Goal: Task Accomplishment & Management: Complete application form

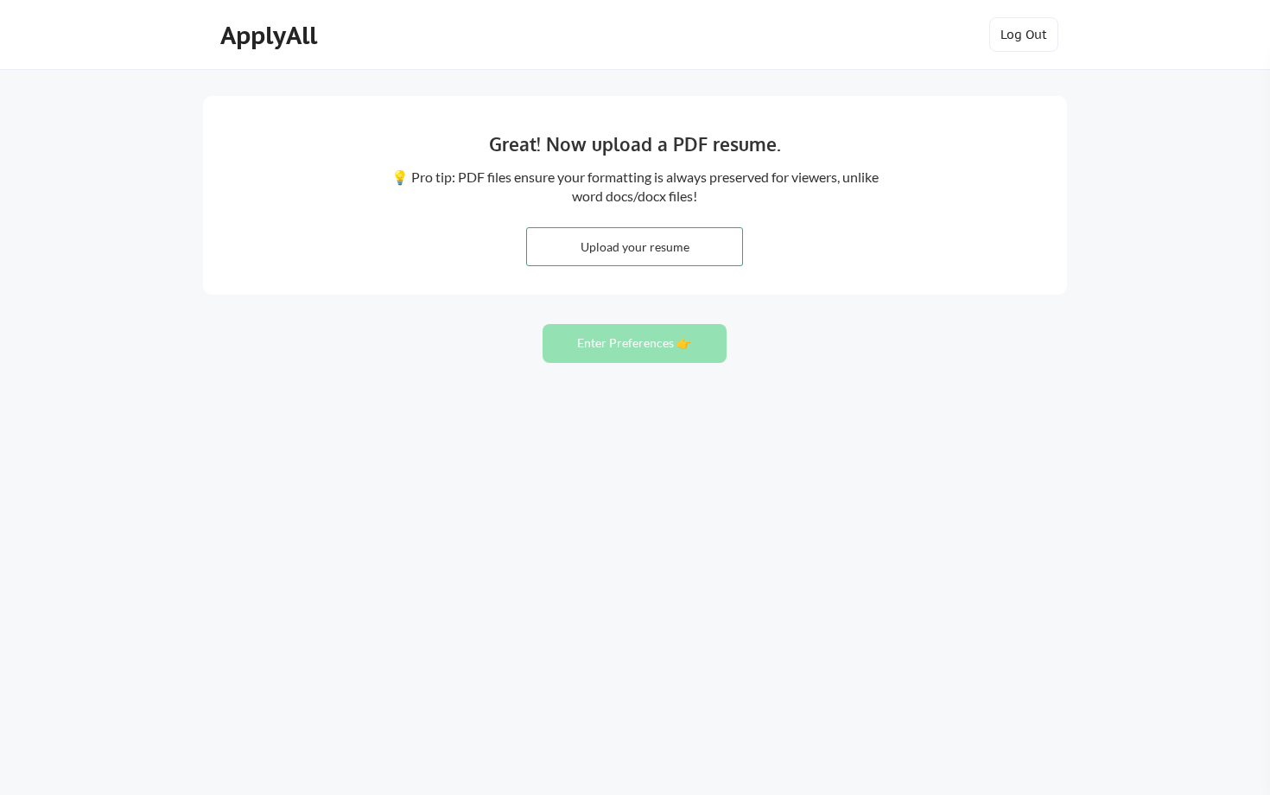
click at [639, 251] on input "file" at bounding box center [634, 246] width 215 height 37
type input "C:\fakepath\[PERSON_NAME] Development and Culture-.docx"
click at [633, 349] on button "Enter Preferences 👉" at bounding box center [635, 343] width 184 height 39
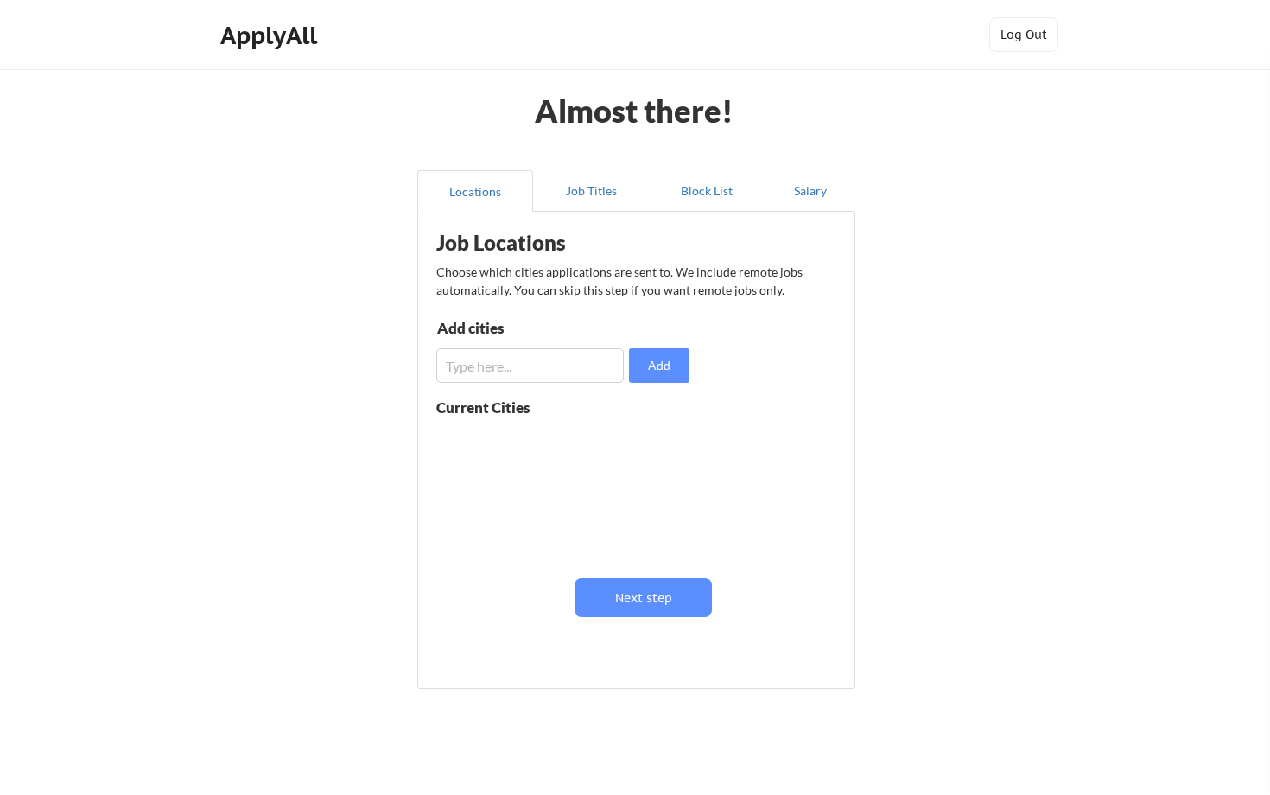
click at [561, 379] on input "input" at bounding box center [530, 365] width 188 height 35
type input "Seattle, WA"
click at [668, 365] on button "Add" at bounding box center [659, 365] width 60 height 35
click at [539, 367] on input "input" at bounding box center [530, 365] width 188 height 35
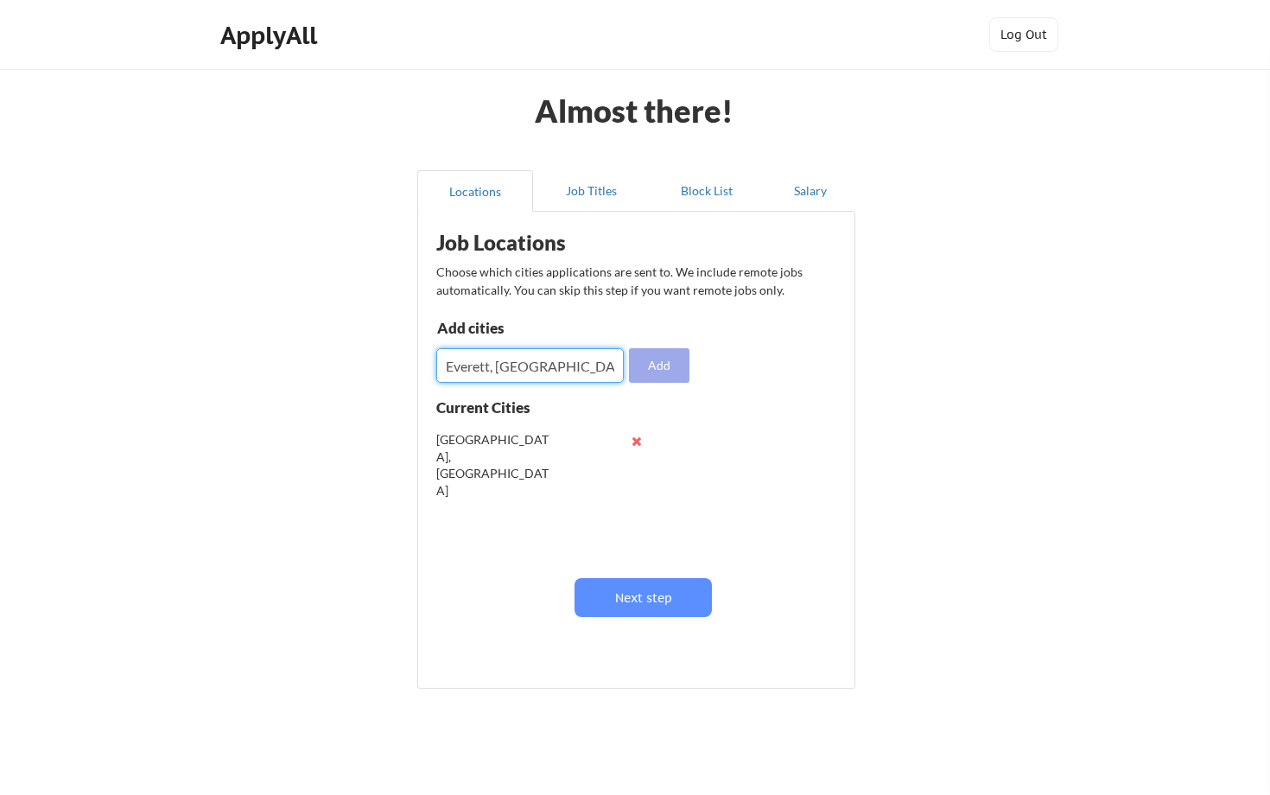
type input "Everett, WA"
click at [679, 360] on button "Add" at bounding box center [659, 365] width 60 height 35
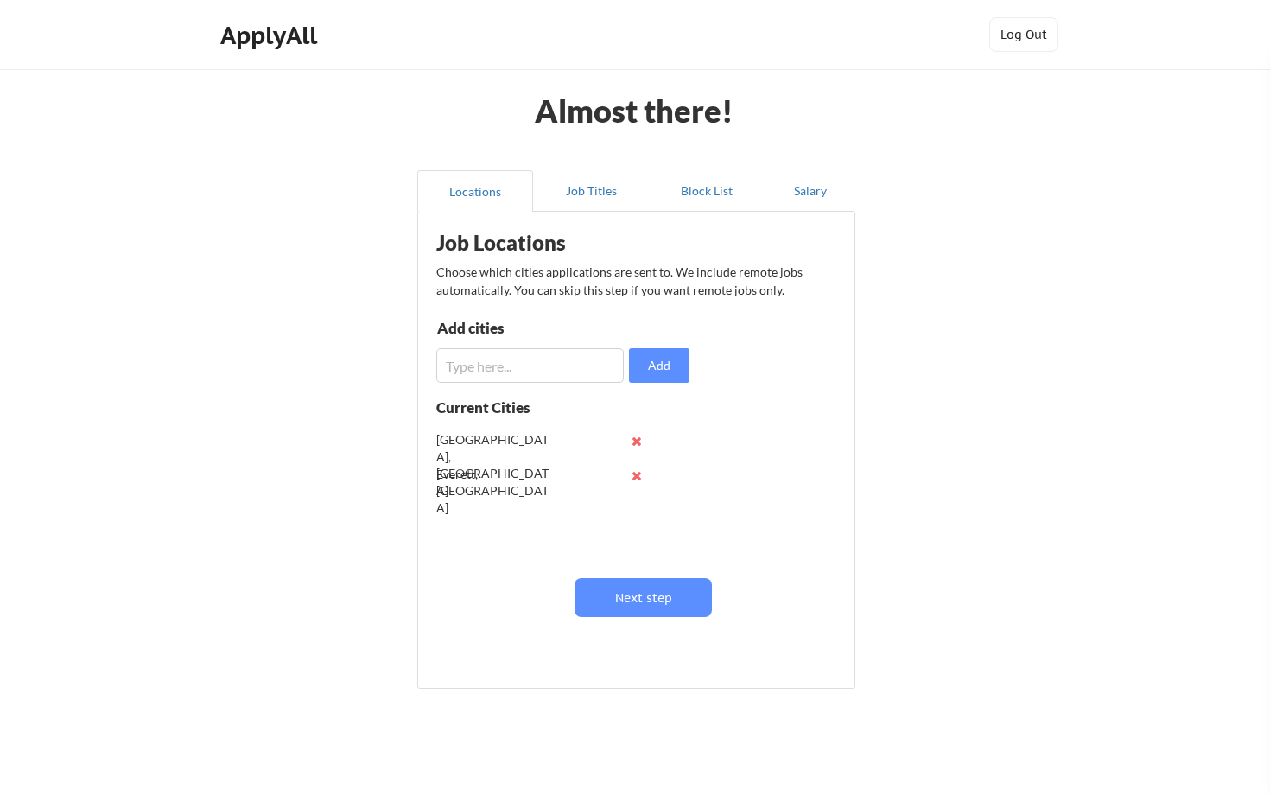
click at [540, 372] on input "input" at bounding box center [530, 365] width 188 height 35
type input "Bellevue, WA"
click at [674, 372] on button "Add" at bounding box center [659, 365] width 60 height 35
click at [525, 378] on input "input" at bounding box center [530, 365] width 188 height 35
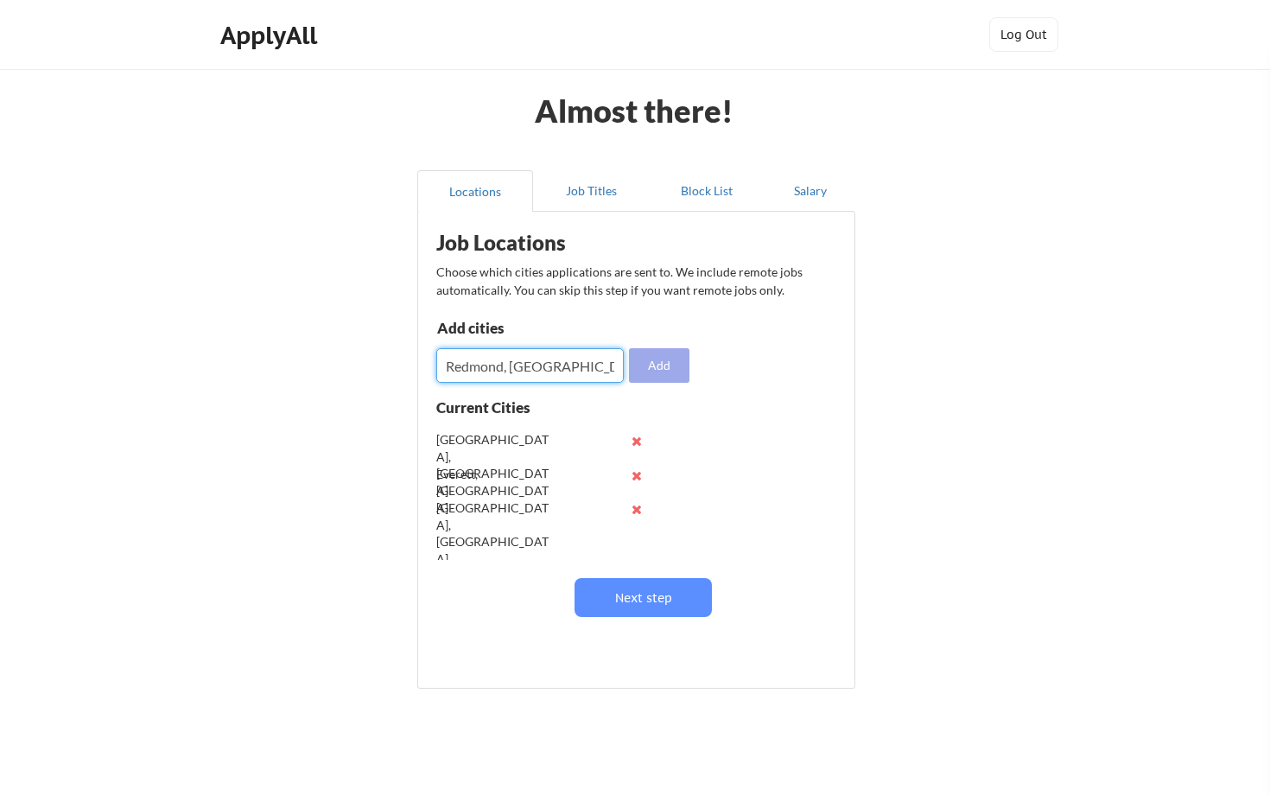
type input "Redmond, WA"
click at [648, 378] on button "Add" at bounding box center [659, 365] width 60 height 35
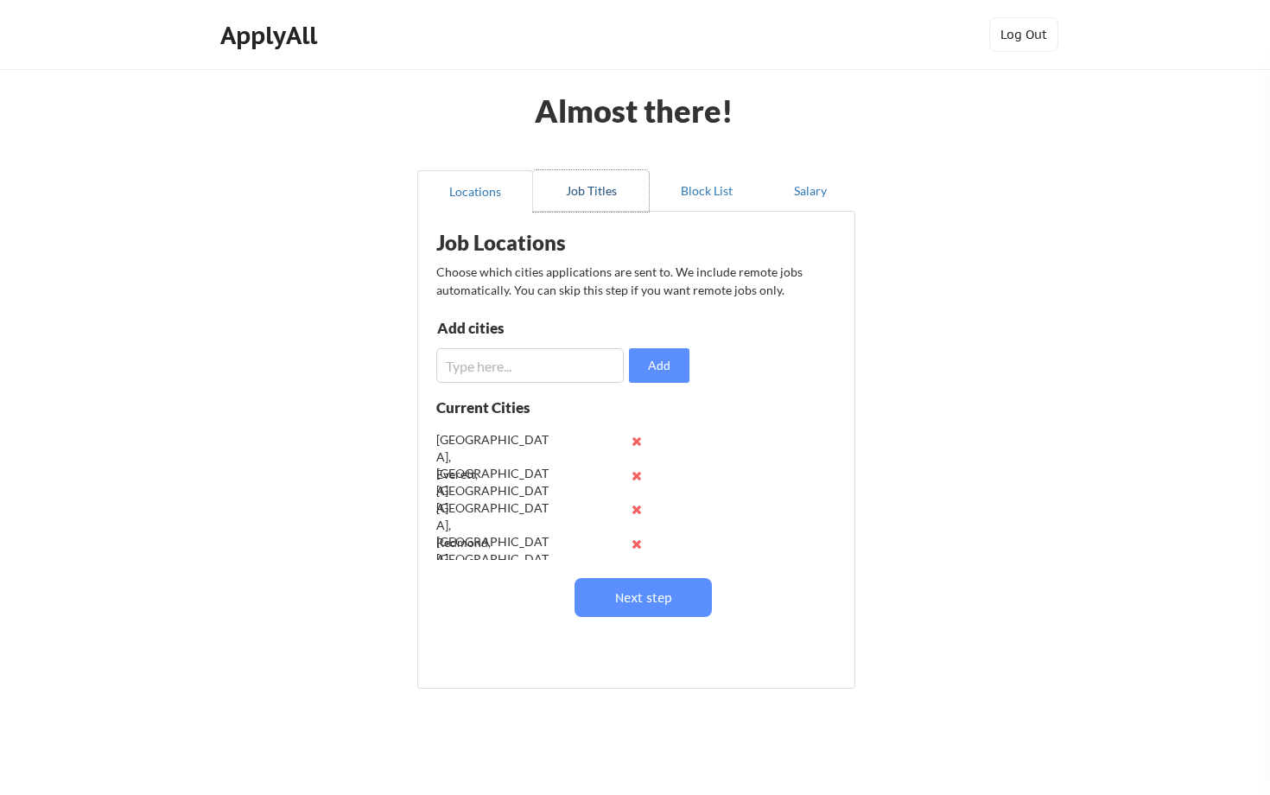
click at [599, 188] on button "Job Titles" at bounding box center [591, 190] width 116 height 41
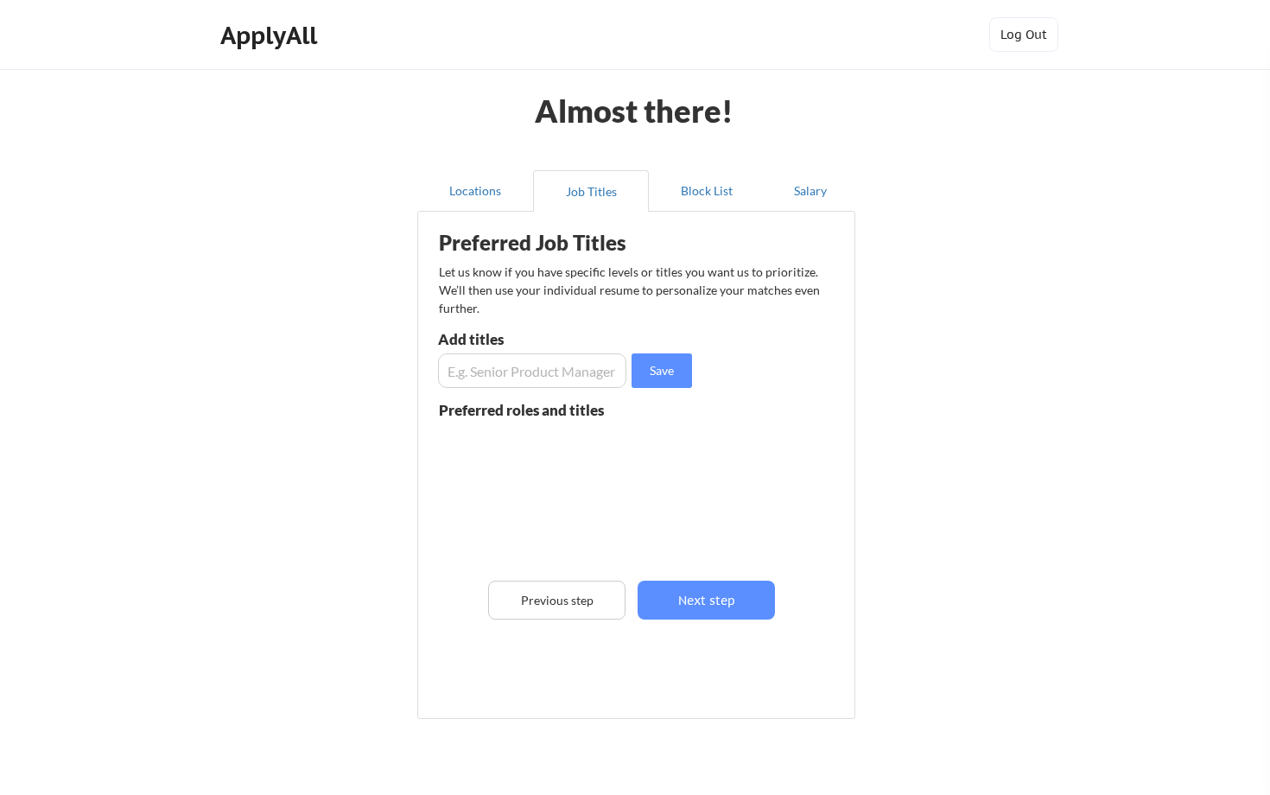
click at [548, 376] on input "input" at bounding box center [532, 370] width 188 height 35
type input "Program Manager"
click at [535, 372] on input "input" at bounding box center [532, 370] width 188 height 35
type input "Senior Program Manager"
click at [546, 379] on input "input" at bounding box center [532, 370] width 188 height 35
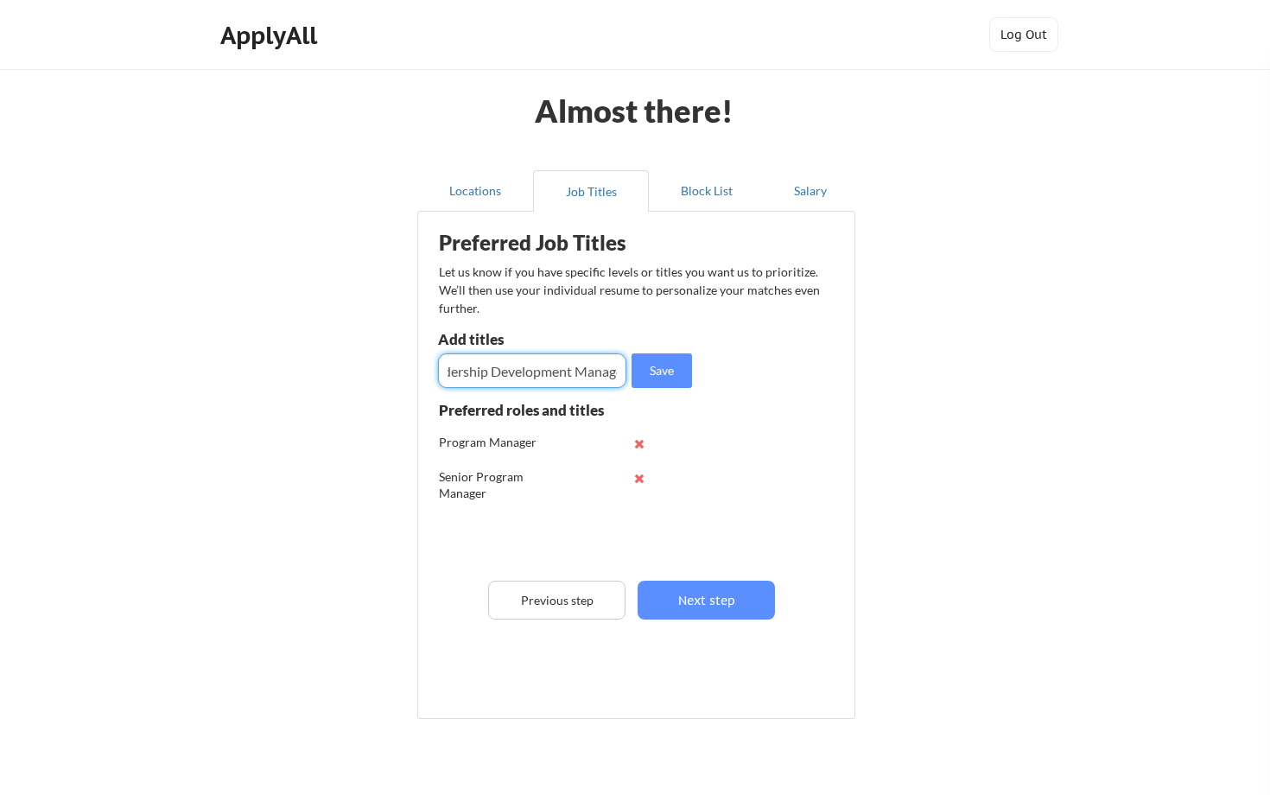
scroll to position [0, 38]
type input "Leadership Development Manager"
click at [674, 377] on button "Save" at bounding box center [662, 370] width 60 height 35
click at [548, 372] on input "input" at bounding box center [532, 370] width 188 height 35
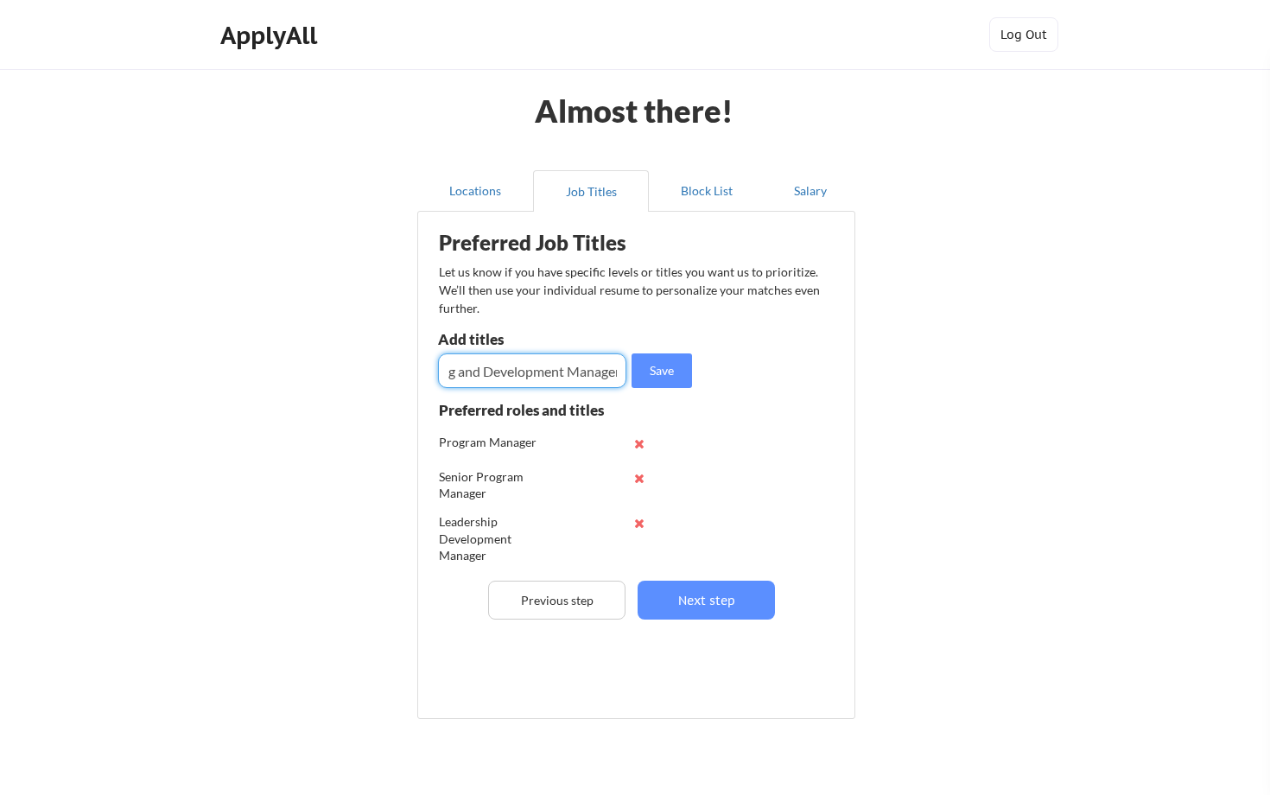
scroll to position [0, 49]
type input "Learning and Development Manager"
click at [659, 376] on button "Save" at bounding box center [662, 370] width 60 height 35
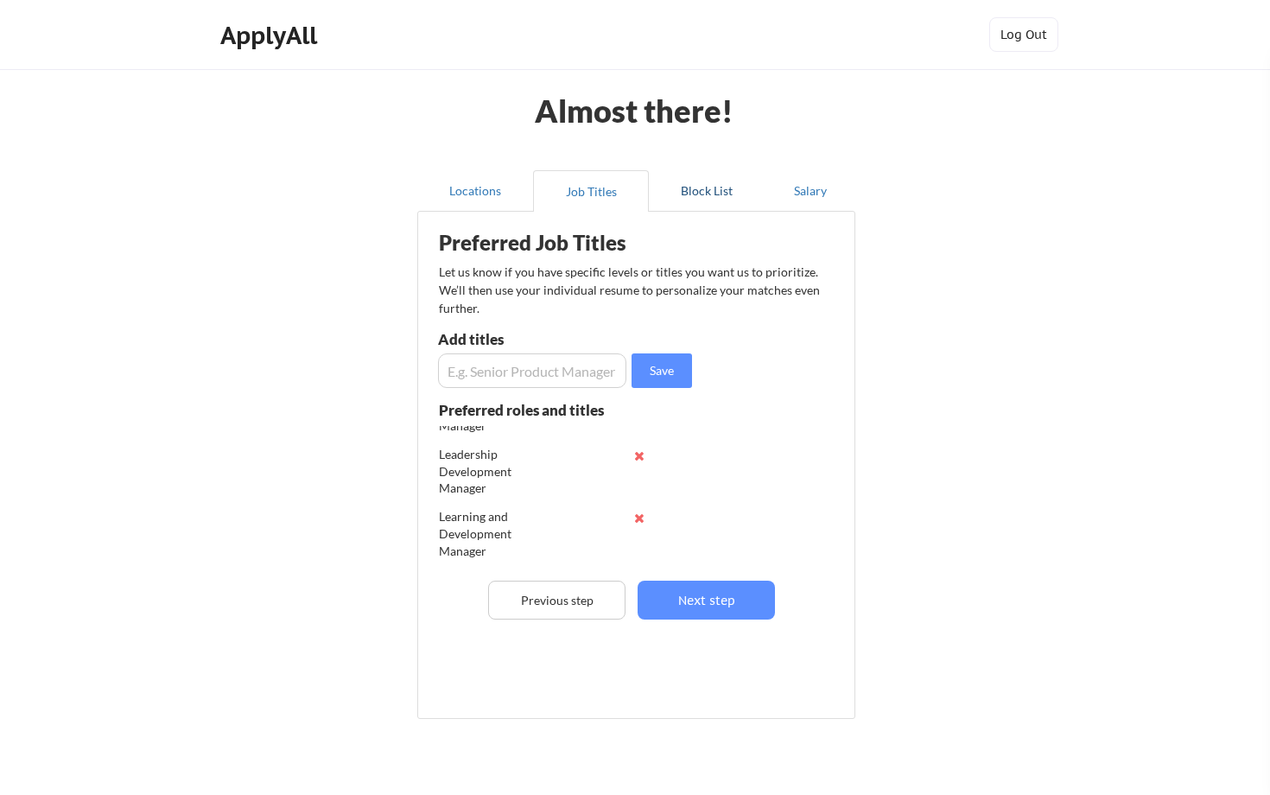
click at [722, 185] on button "Block List" at bounding box center [707, 190] width 116 height 41
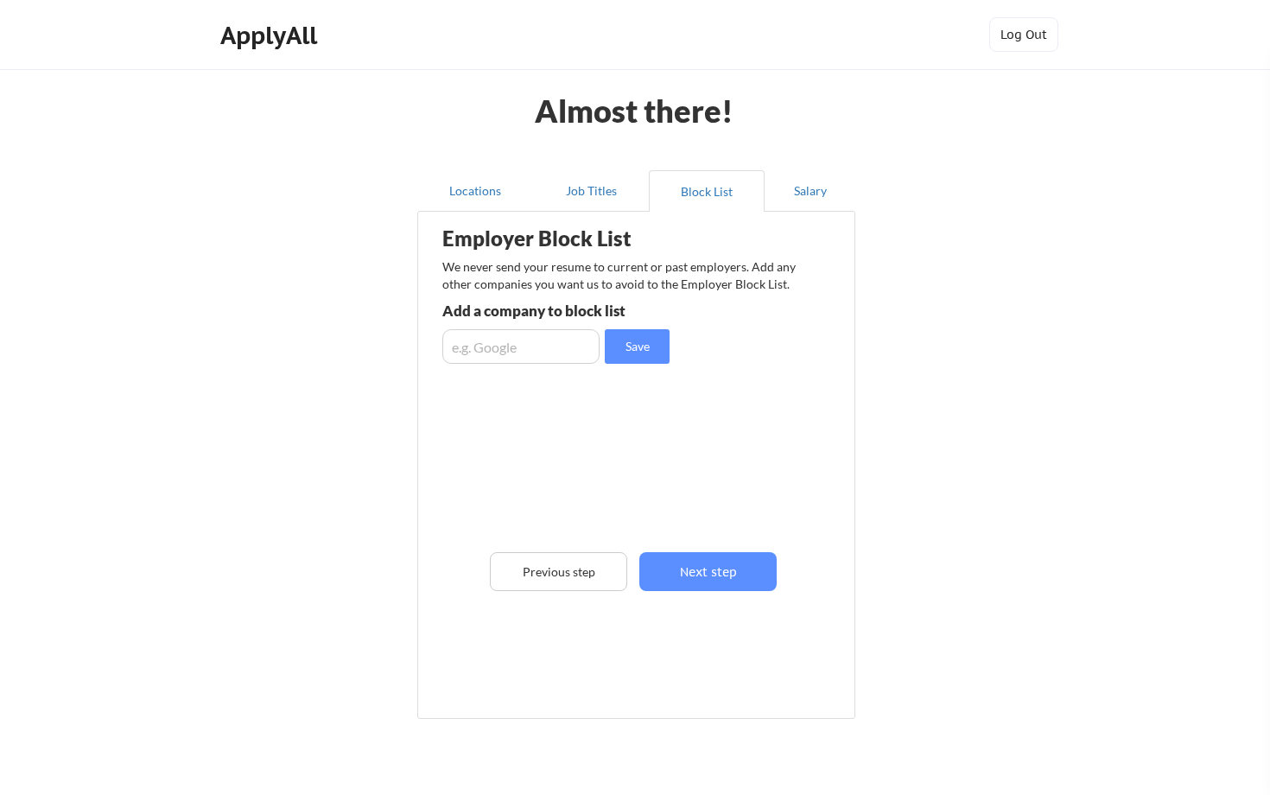
click at [553, 346] on input "input" at bounding box center [520, 346] width 157 height 35
type input "Amazon"
click at [638, 359] on button "Save" at bounding box center [637, 346] width 65 height 35
click at [529, 359] on input "input" at bounding box center [520, 346] width 157 height 35
type input "Kohler"
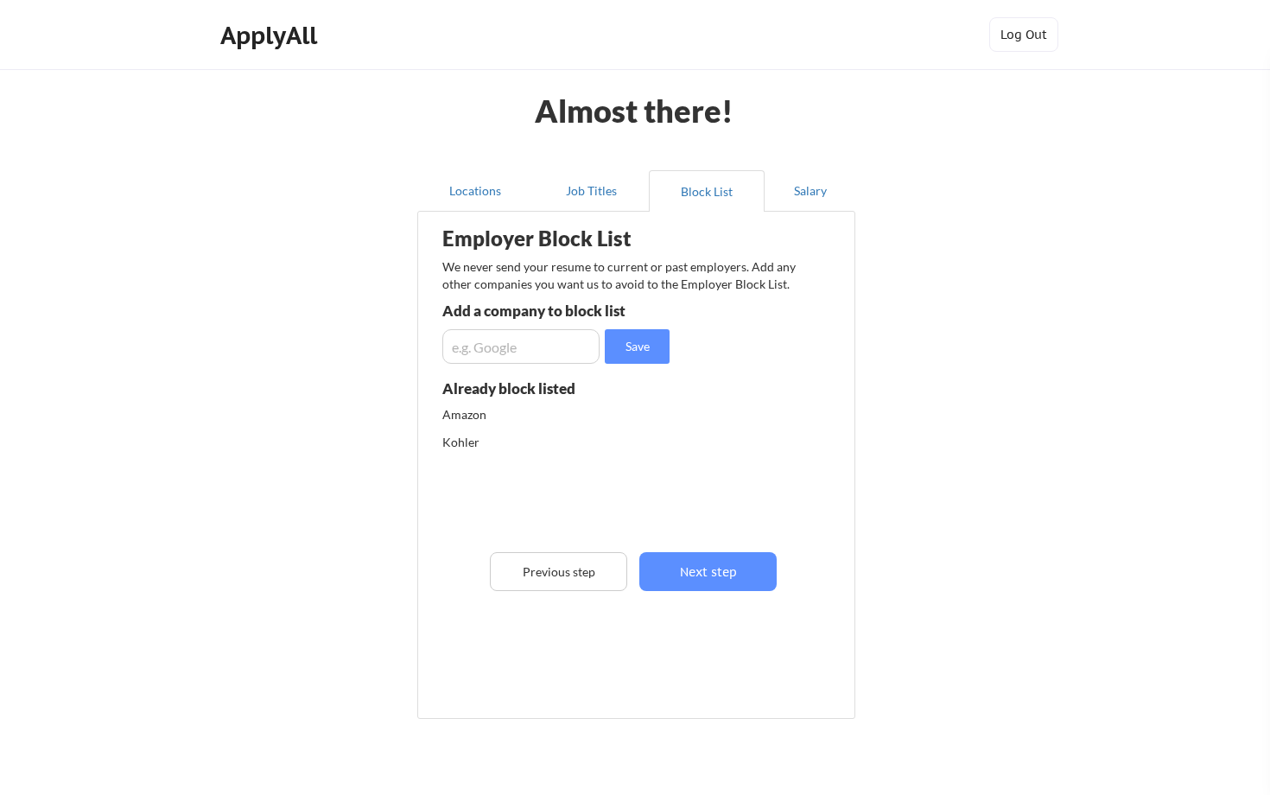
click at [563, 346] on input "input" at bounding box center [520, 346] width 157 height 35
type input "Fierce Inc."
click at [657, 343] on button "Save" at bounding box center [637, 346] width 65 height 35
click at [718, 589] on button "Next step" at bounding box center [708, 571] width 137 height 39
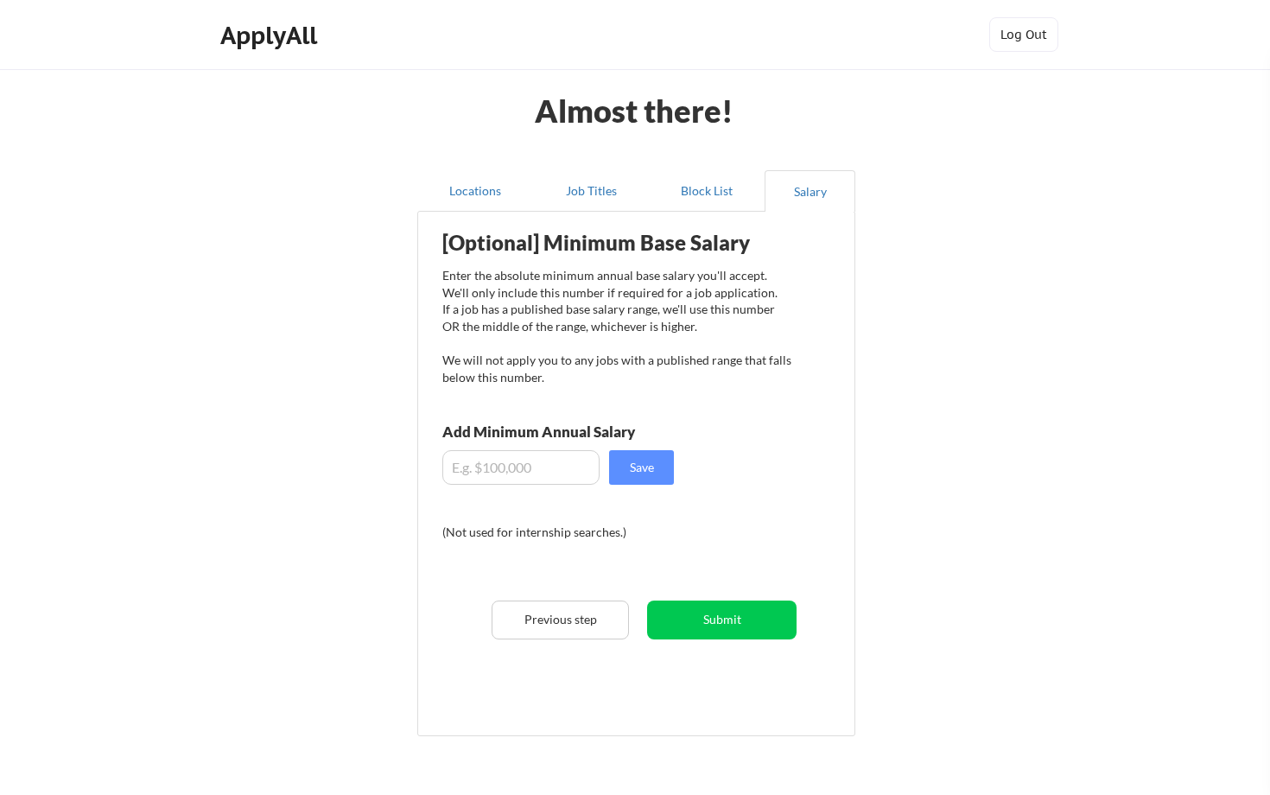
click at [568, 463] on input "input" at bounding box center [520, 467] width 157 height 35
type input "$120,000"
click at [734, 621] on button "Submit" at bounding box center [722, 620] width 150 height 39
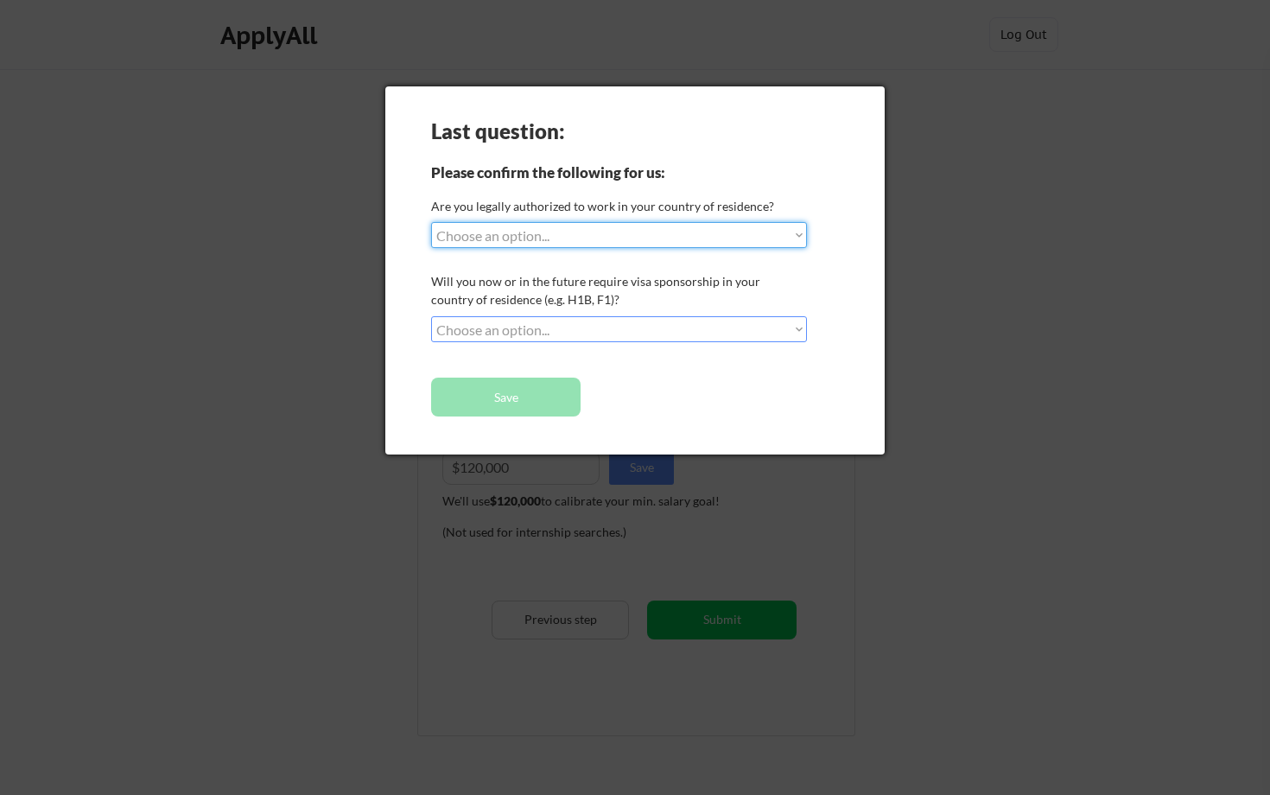
click at [737, 234] on select "Choose an option... Yes, I am a US Citizen Yes, I am a Canadian Citizen Yes, I …" at bounding box center [619, 235] width 376 height 26
select select ""yes__i_am_a_us_citizen""
click at [431, 222] on select "Choose an option... Yes, I am a US Citizen Yes, I am a Canadian Citizen Yes, I …" at bounding box center [619, 235] width 376 height 26
click at [697, 323] on select "Choose an option... No, I will not need sponsorship Yes, I will need sponsorship" at bounding box center [619, 329] width 376 height 26
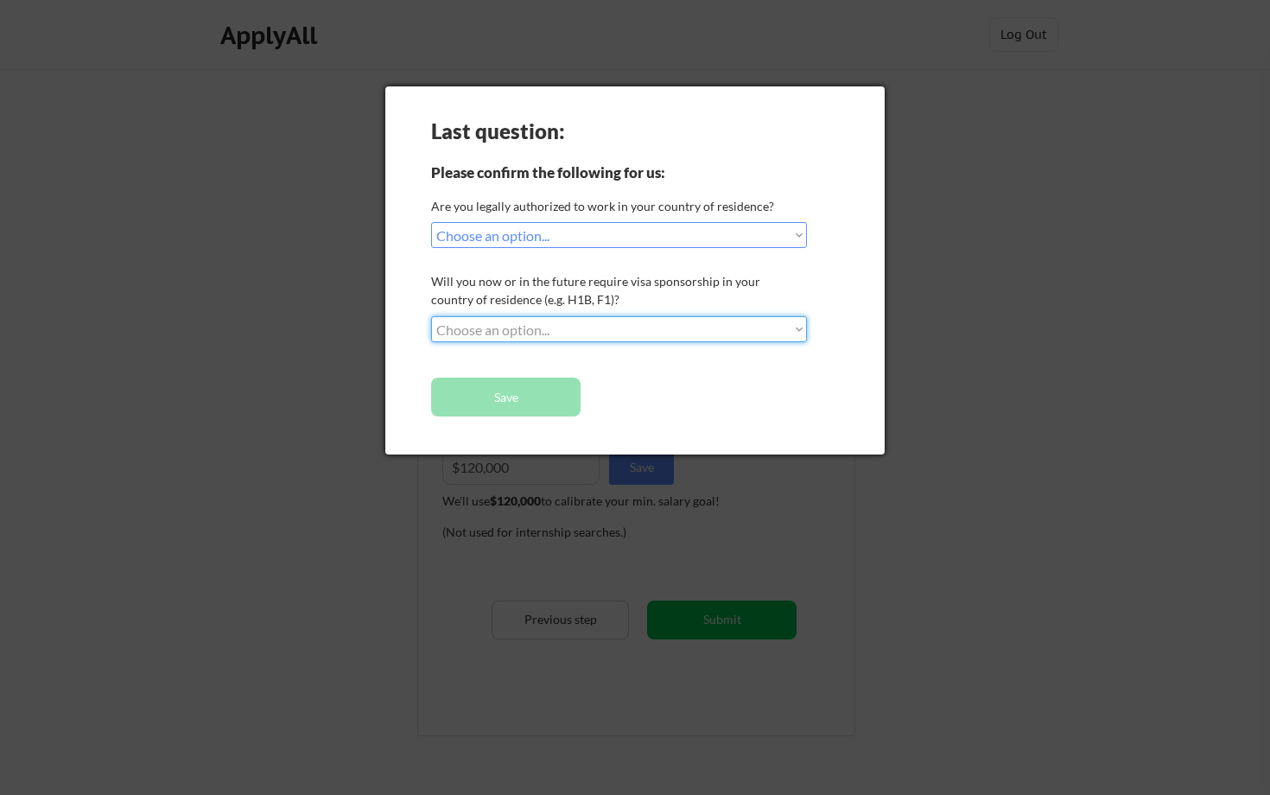
select select ""no__i_will_not_need_sponsorship""
click at [431, 316] on select "Choose an option... No, I will not need sponsorship Yes, I will need sponsorship" at bounding box center [619, 329] width 376 height 26
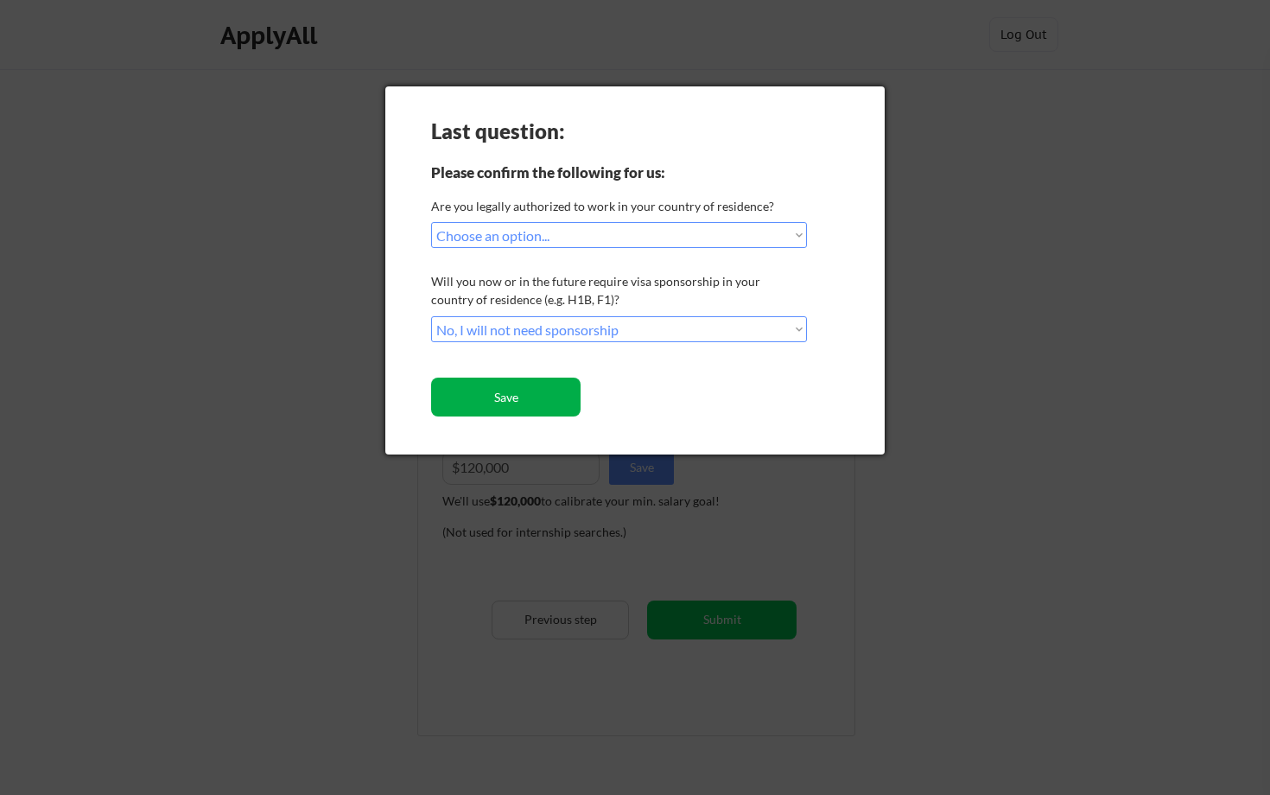
click at [533, 389] on button "Save" at bounding box center [506, 397] width 150 height 39
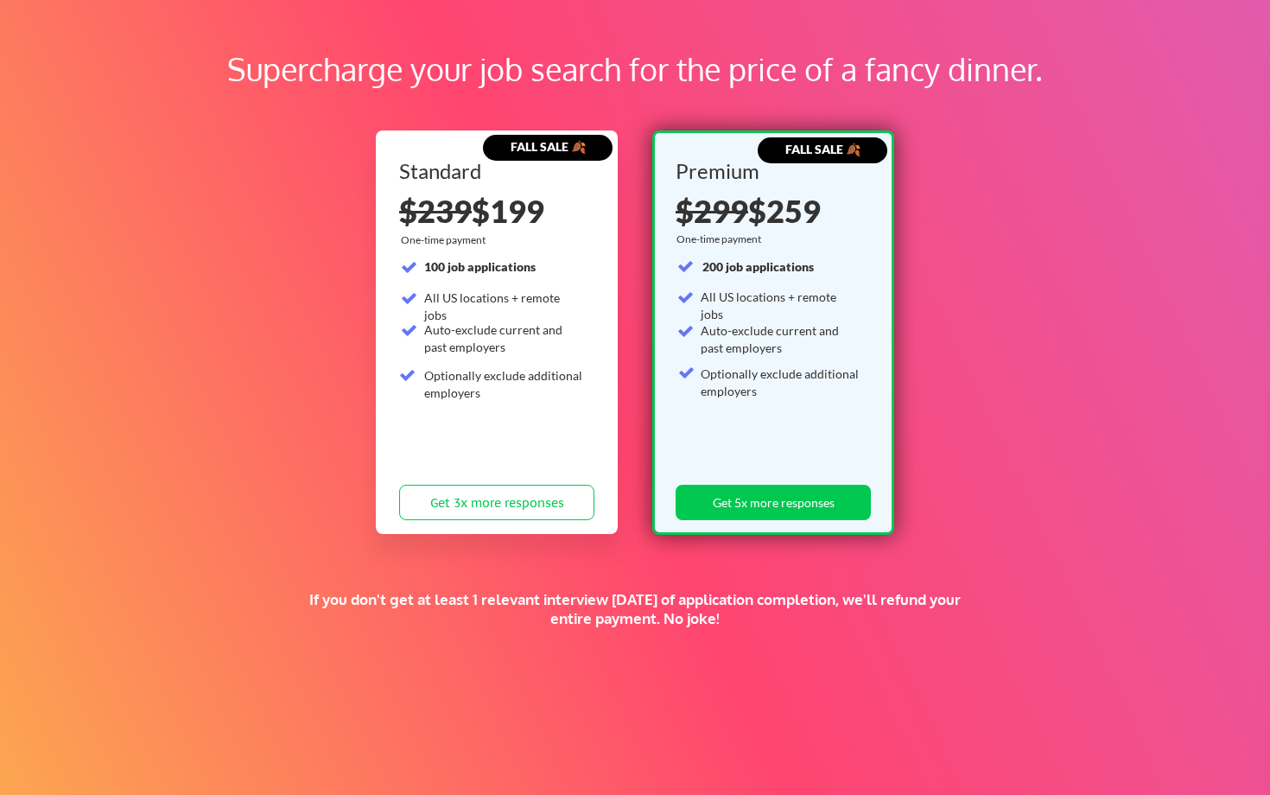
scroll to position [219, 0]
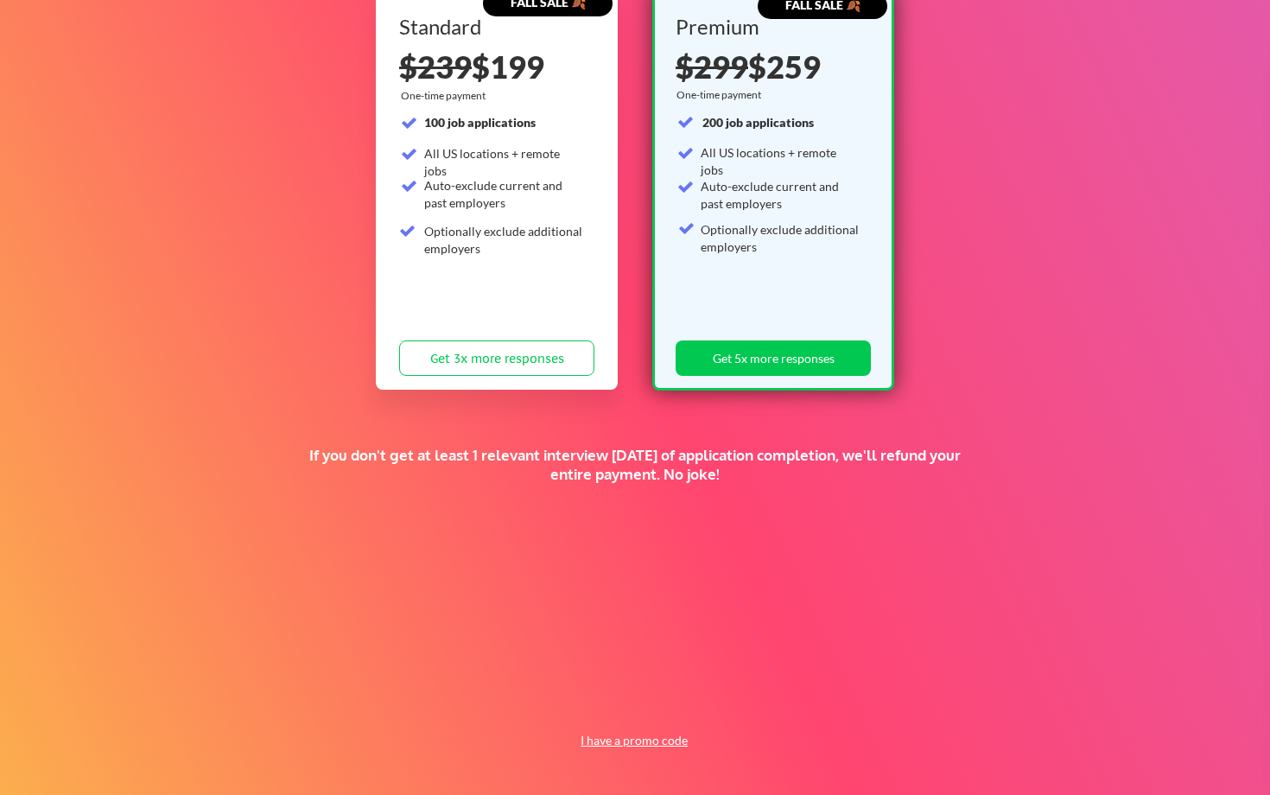
click at [622, 746] on button "I have a promo code" at bounding box center [634, 740] width 127 height 21
click at [589, 706] on input "input" at bounding box center [590, 700] width 160 height 35
